Goal: Information Seeking & Learning: Understand process/instructions

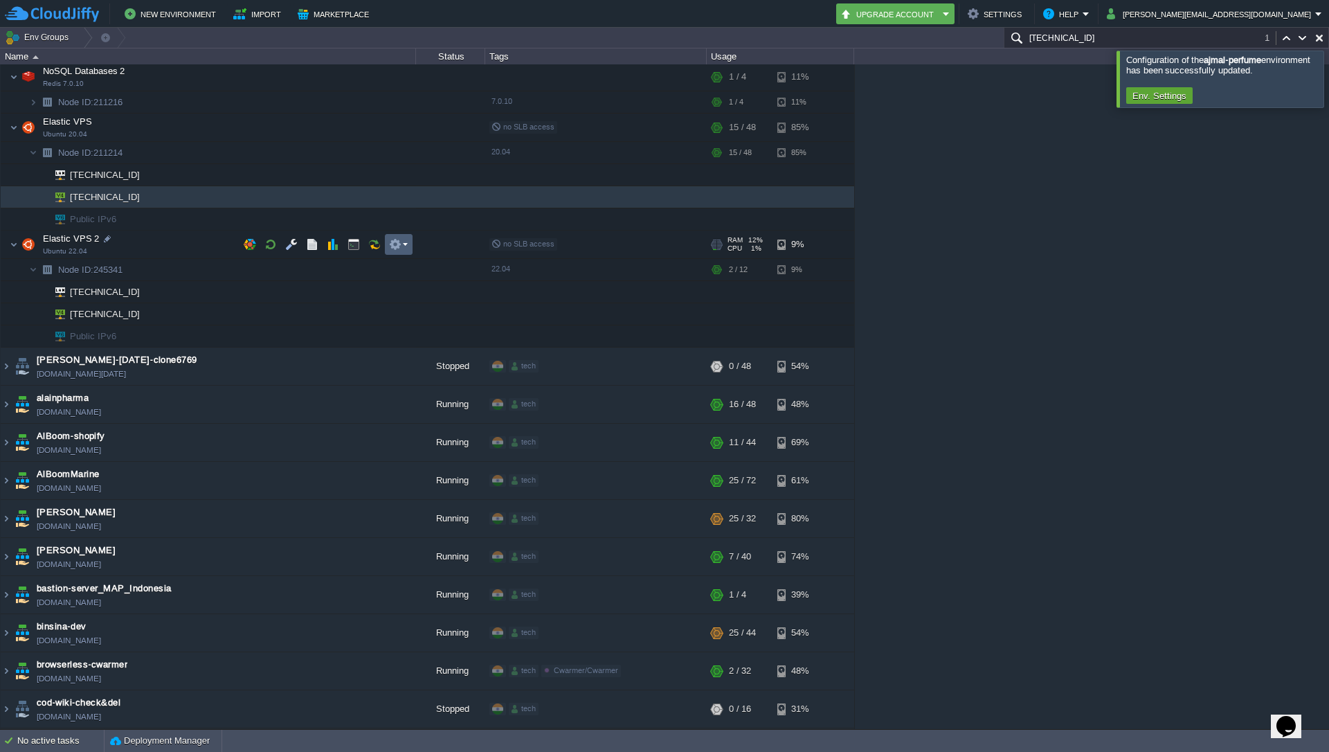
click at [405, 249] on em at bounding box center [398, 244] width 19 height 12
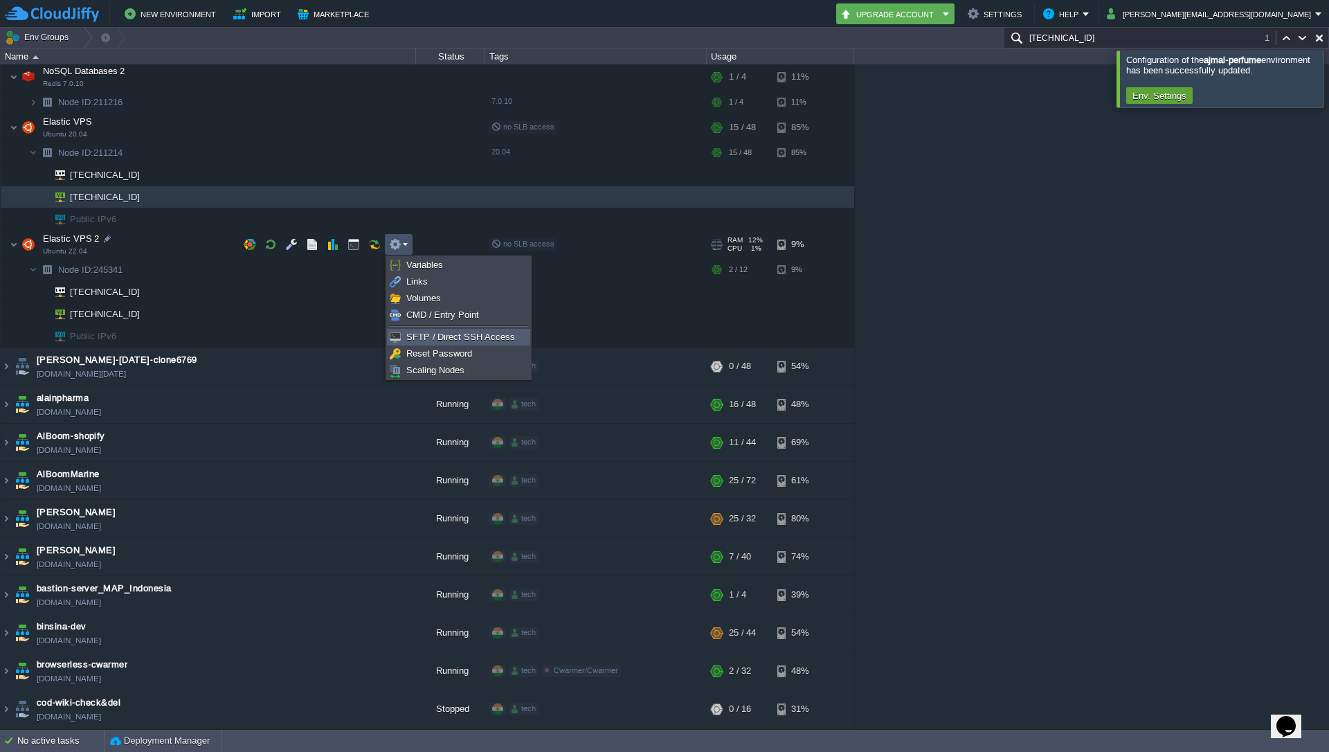
click at [424, 330] on link "SFTP / Direct SSH Access" at bounding box center [459, 336] width 142 height 15
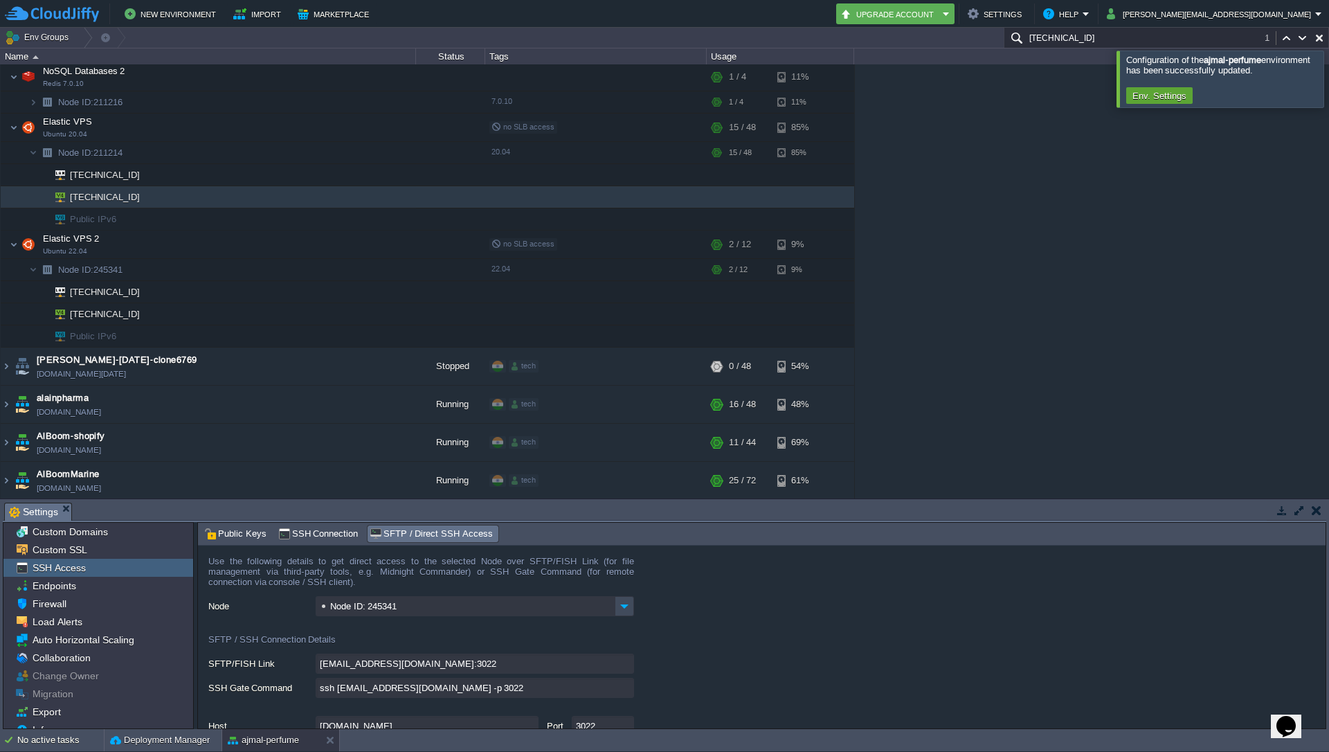
click at [625, 691] on input "ssh [EMAIL_ADDRESS][DOMAIN_NAME] -p 3022" at bounding box center [475, 687] width 318 height 20
click at [841, 671] on div "[EMAIL_ADDRESS][DOMAIN_NAME]:3022" at bounding box center [766, 663] width 1117 height 21
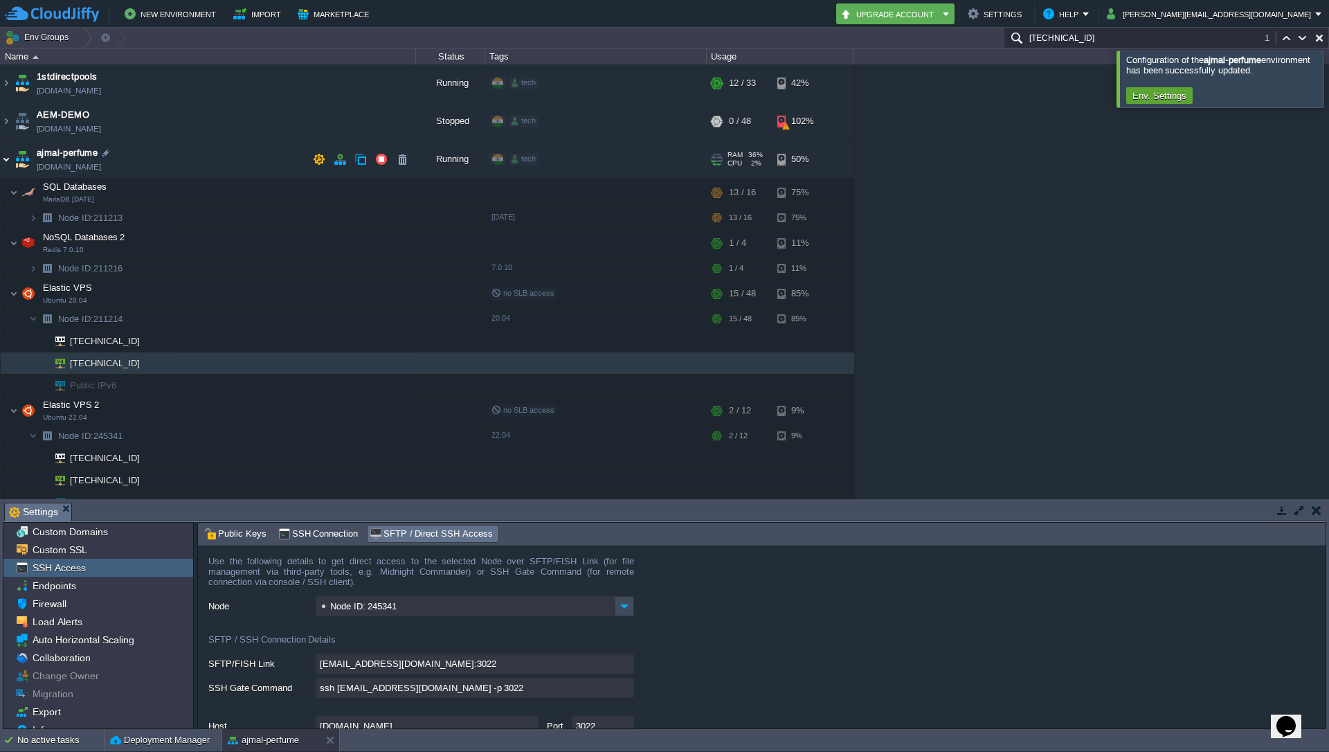
click at [7, 157] on img at bounding box center [6, 158] width 11 height 37
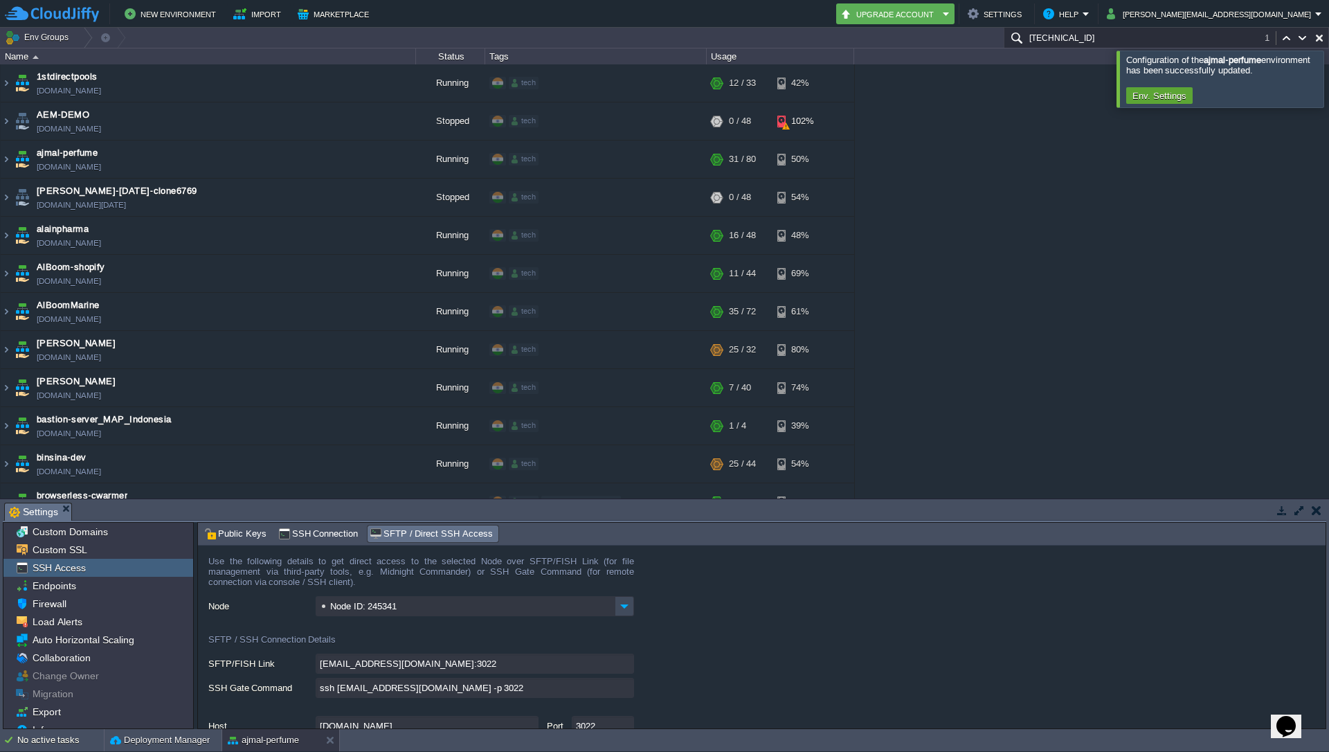
click at [1005, 227] on div "1stdirectpools [DOMAIN_NAME] Running tech + Add to Env Group RAM 34% CPU 1% 12 …" at bounding box center [664, 281] width 1329 height 434
click at [11, 154] on img at bounding box center [6, 158] width 11 height 37
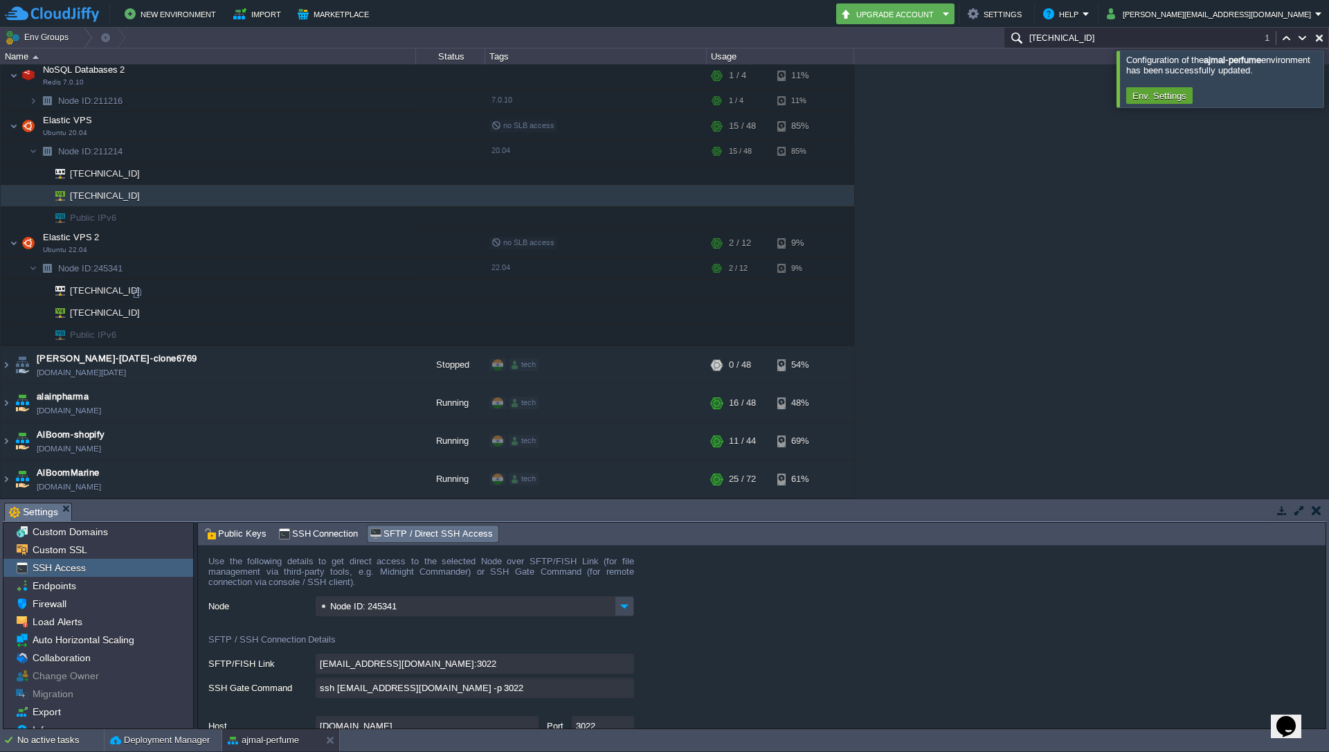
scroll to position [166, 0]
click at [144, 313] on div at bounding box center [142, 314] width 12 height 12
click at [1067, 321] on div "1stdirectpools [DOMAIN_NAME] Running tech + Add to Env Group RAM 34% CPU 2% 12 …" at bounding box center [664, 281] width 1329 height 434
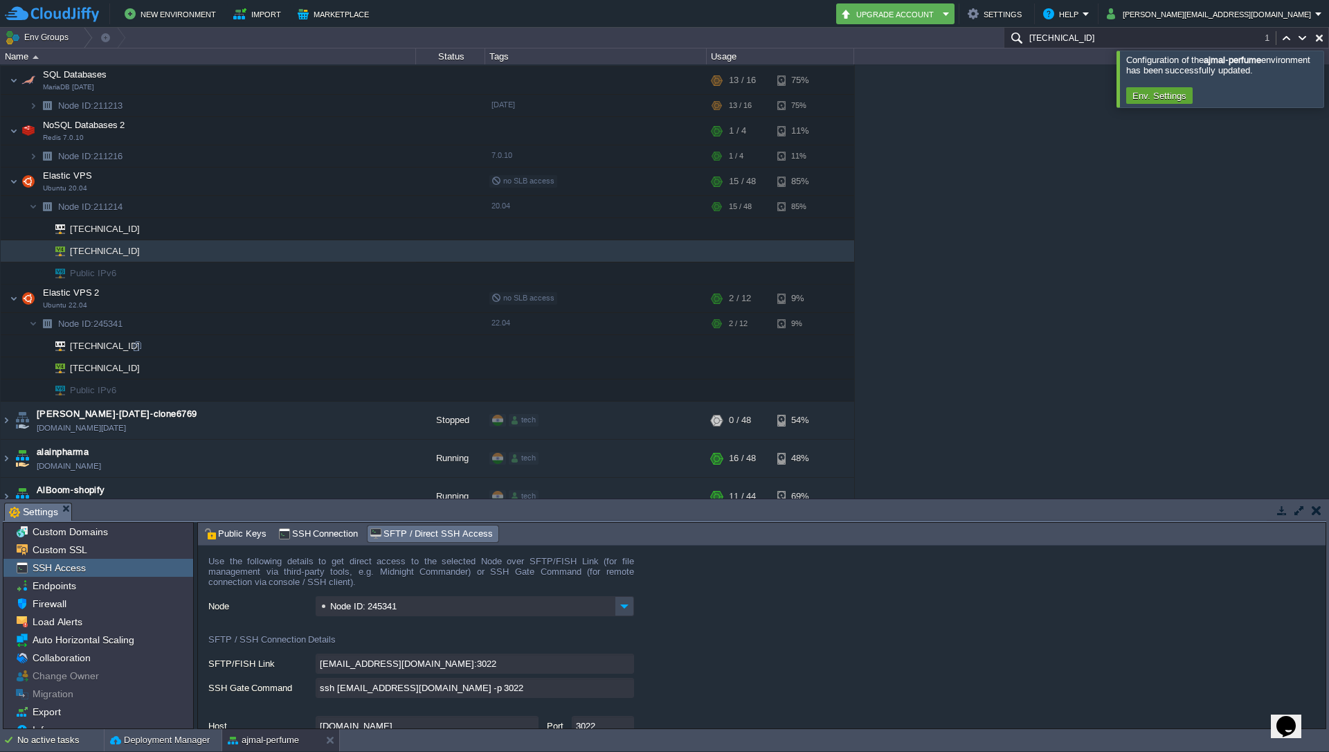
scroll to position [0, 0]
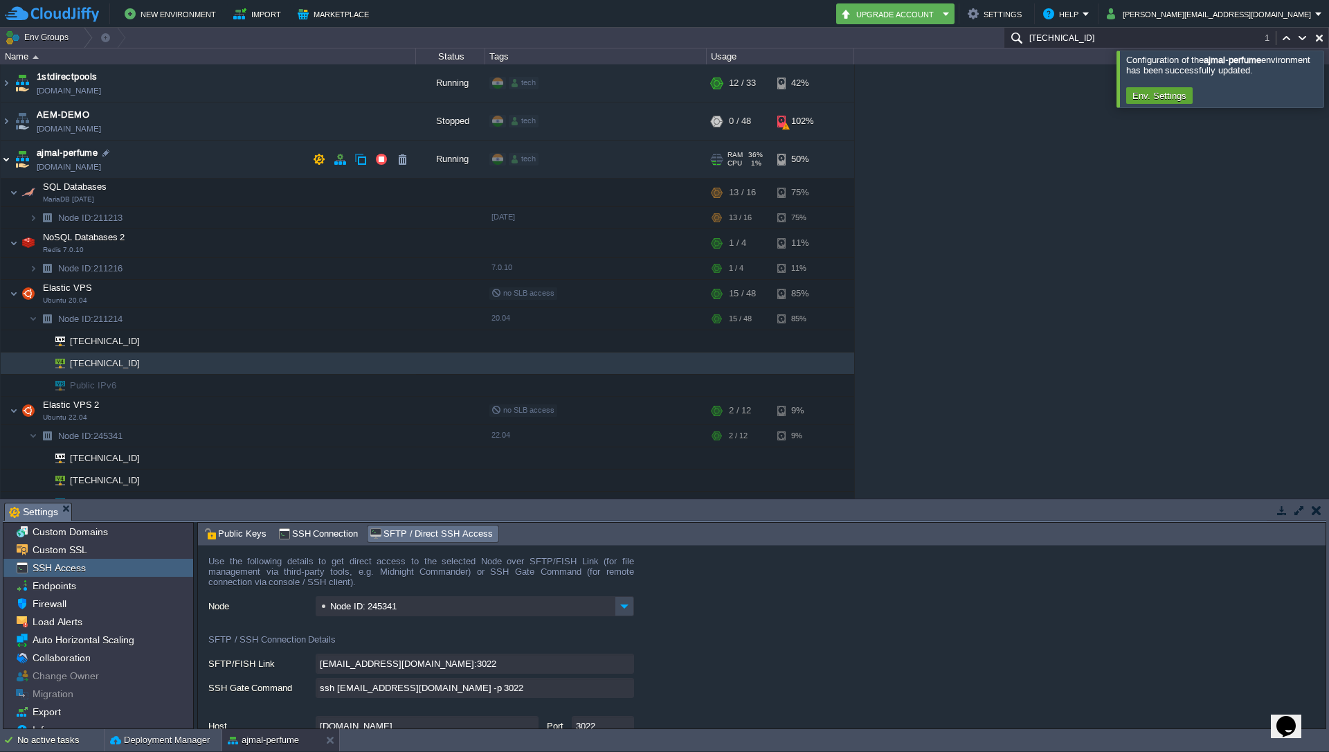
click at [9, 156] on img at bounding box center [6, 158] width 11 height 37
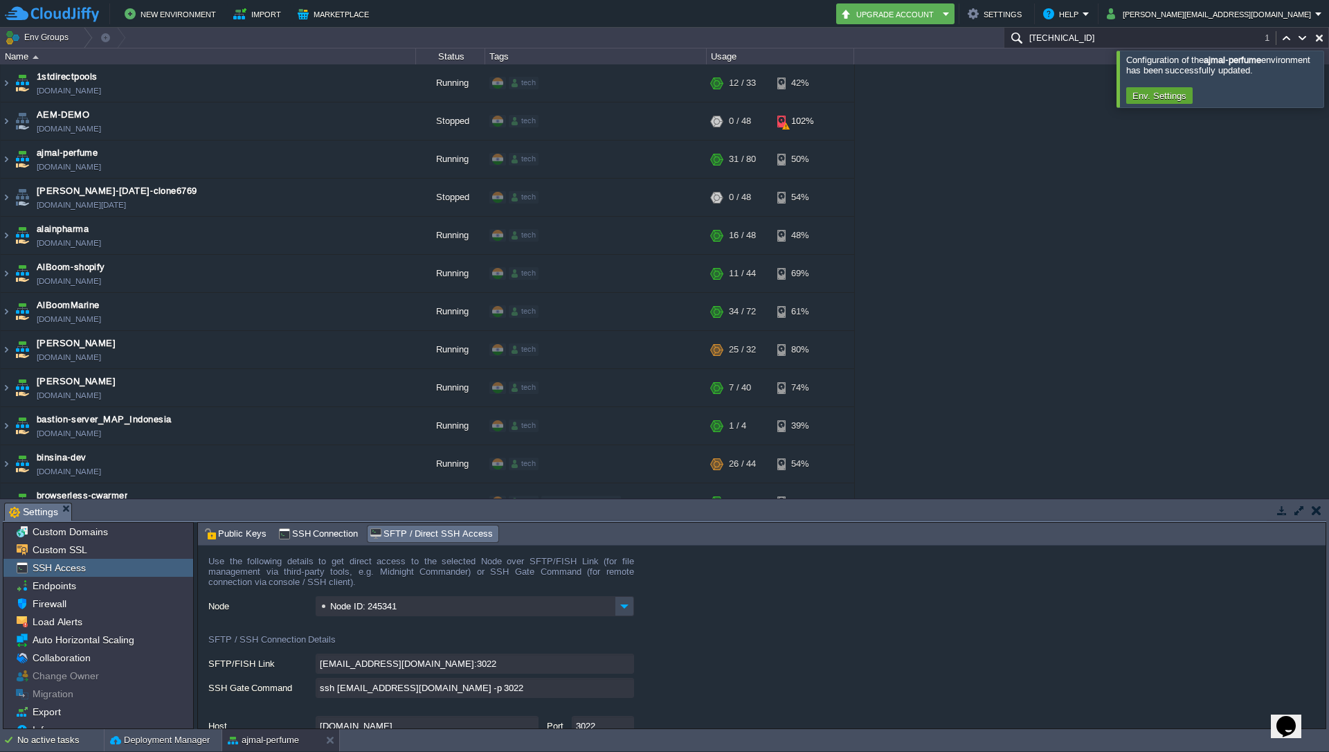
click at [974, 264] on div "1stdirectpools [DOMAIN_NAME] Running tech + Add to Env Group RAM 34% CPU 2% 12 …" at bounding box center [664, 281] width 1329 height 434
click at [9, 161] on img at bounding box center [6, 158] width 11 height 37
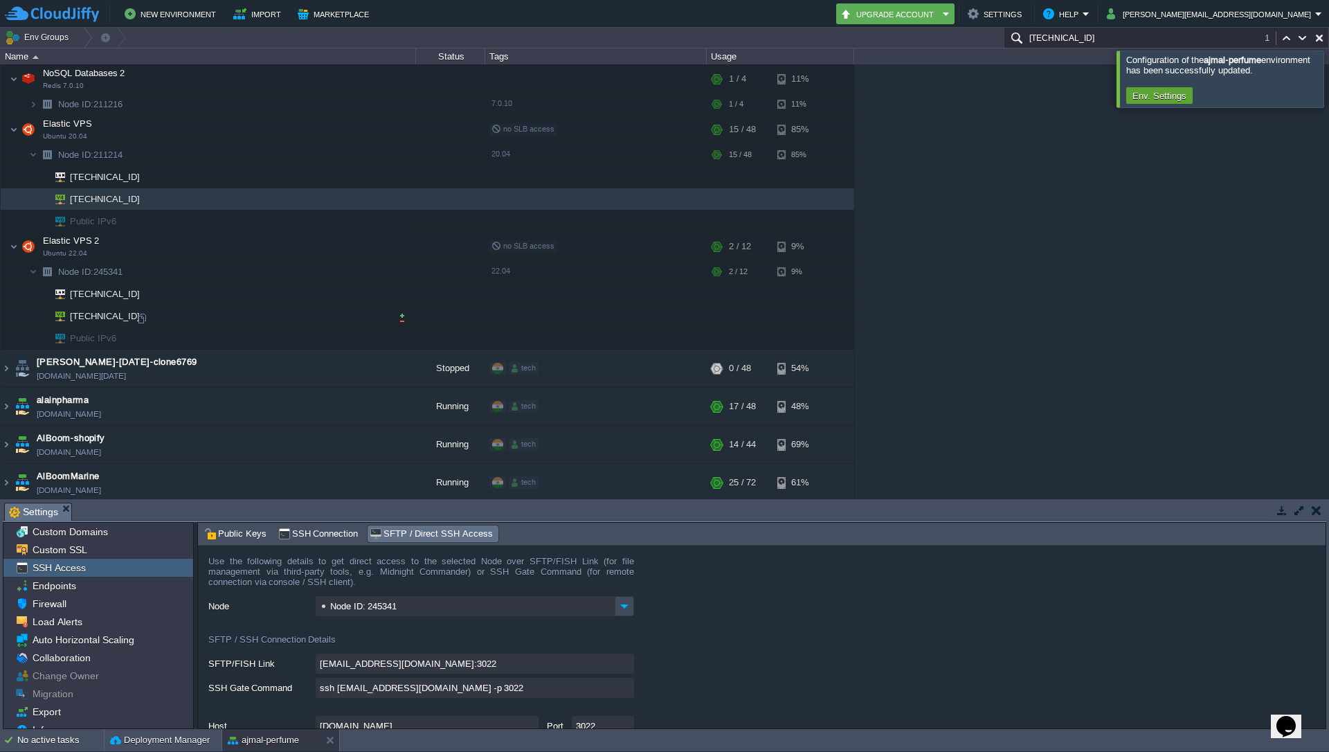
scroll to position [166, 0]
click at [404, 247] on em at bounding box center [398, 244] width 19 height 12
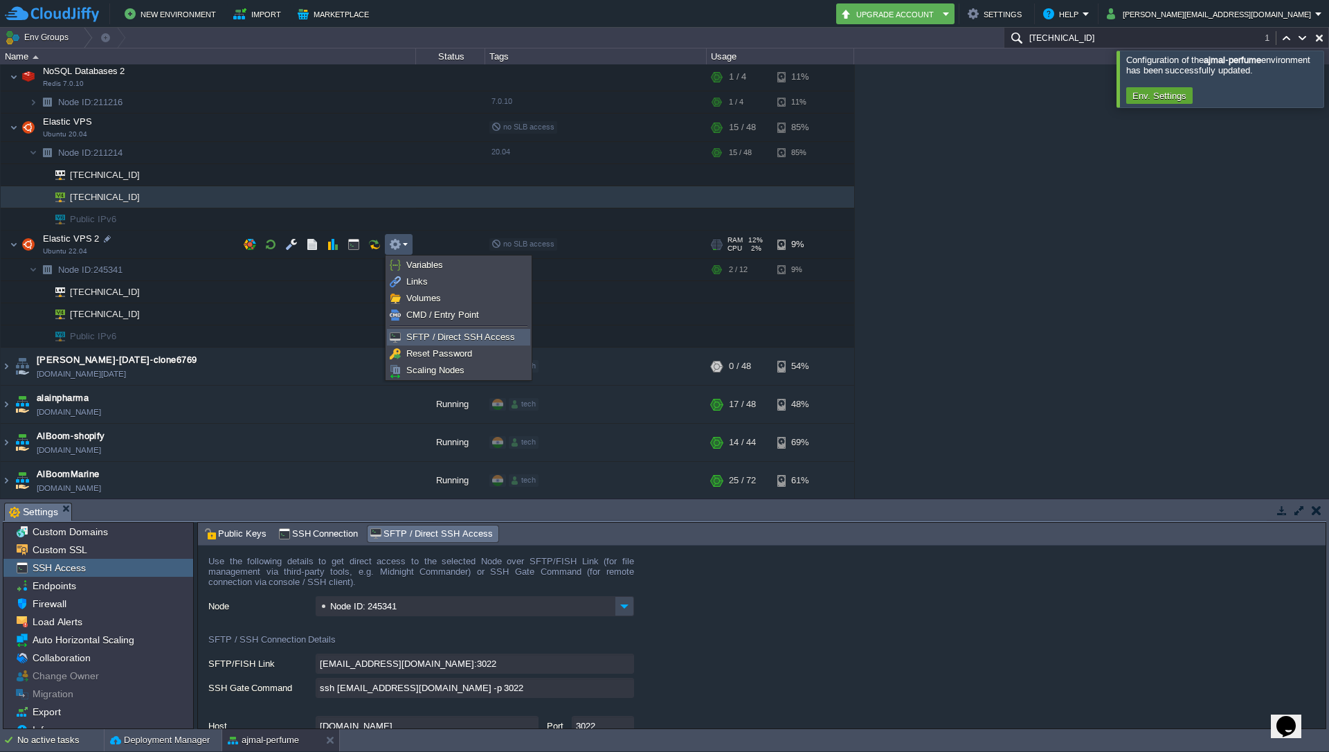
click at [424, 336] on span "SFTP / Direct SSH Access" at bounding box center [460, 336] width 109 height 10
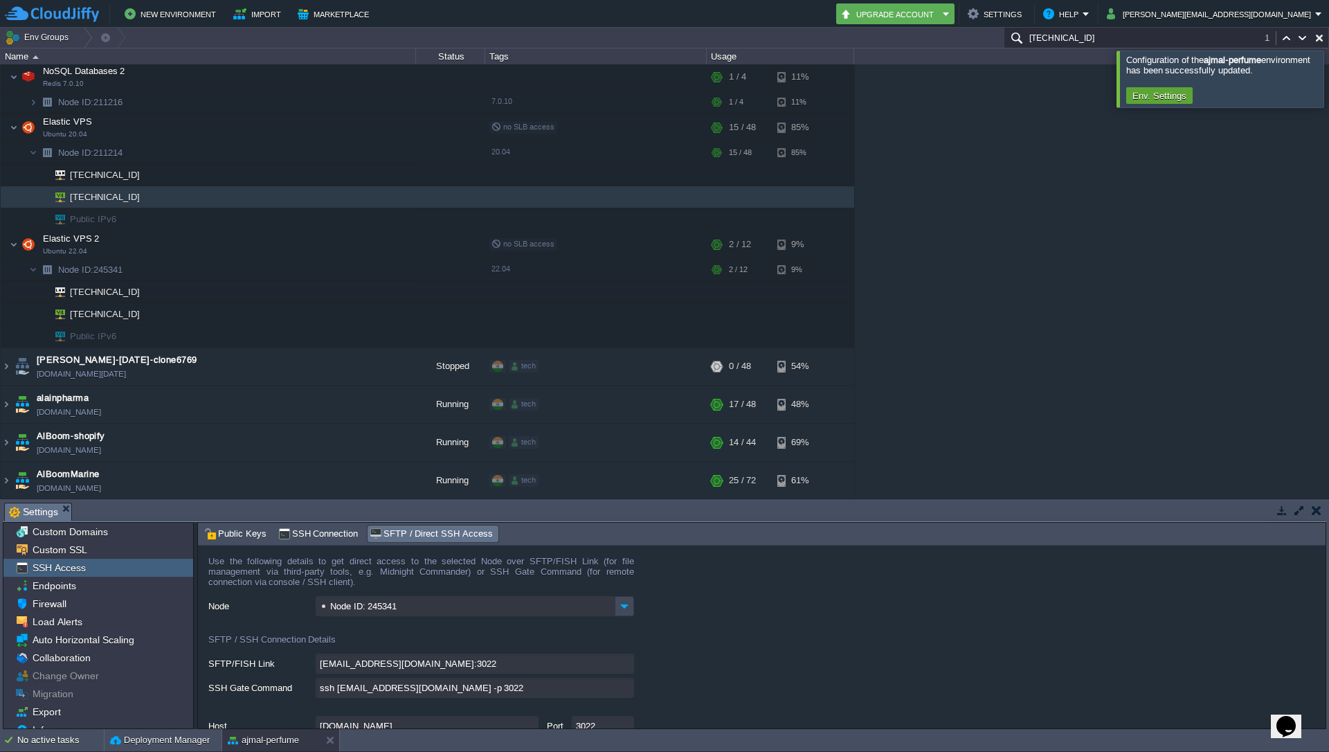
click at [621, 689] on input "ssh [EMAIL_ADDRESS][DOMAIN_NAME] -p 3022" at bounding box center [475, 687] width 318 height 20
click at [1068, 183] on div "1stdirectpools [DOMAIN_NAME] Running tech + Add to Env Group RAM 34% CPU 1% 12 …" at bounding box center [664, 281] width 1329 height 434
